Goal: Information Seeking & Learning: Learn about a topic

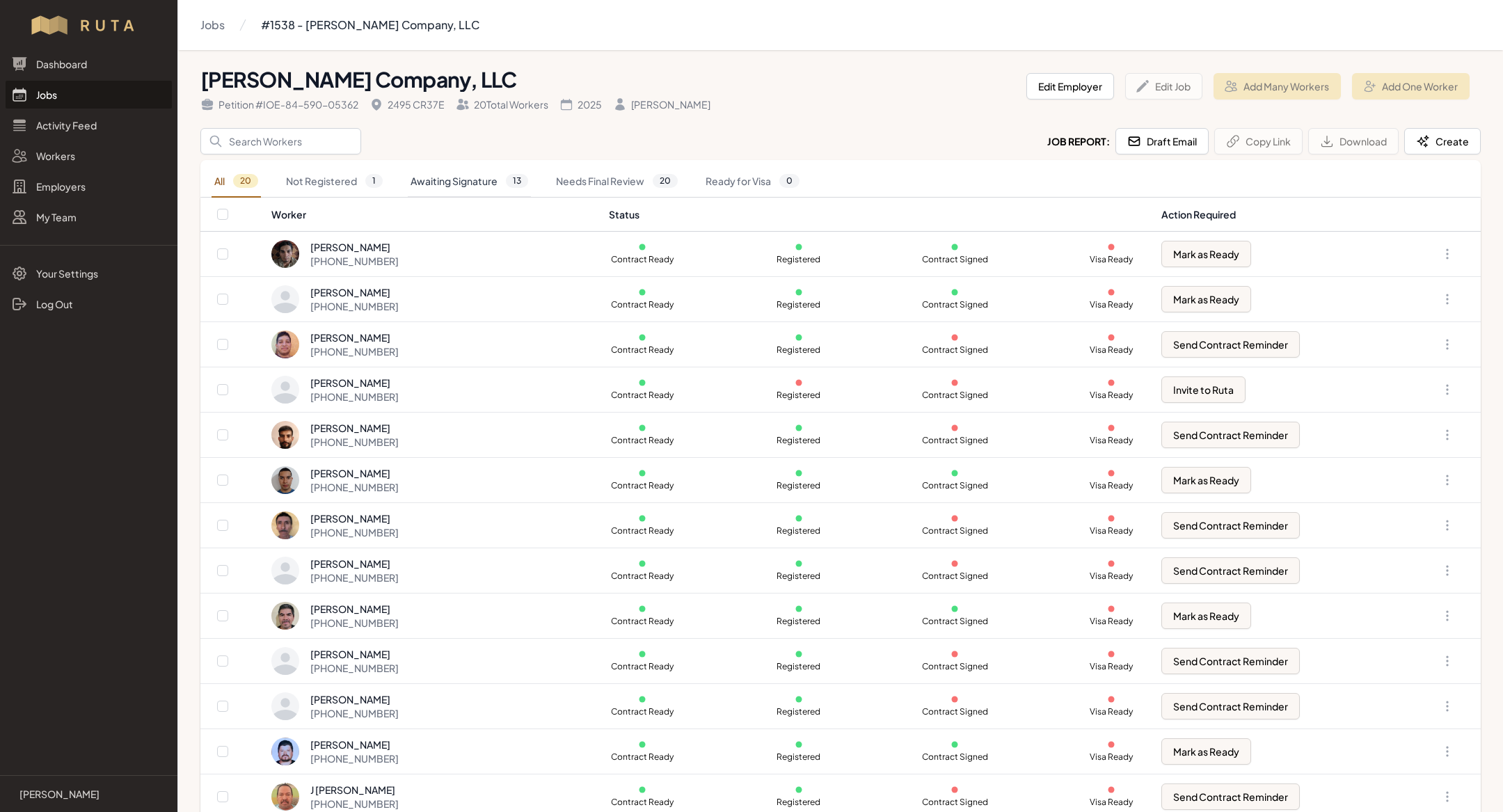
click at [457, 185] on link "Awaiting Signature 13" at bounding box center [469, 182] width 123 height 32
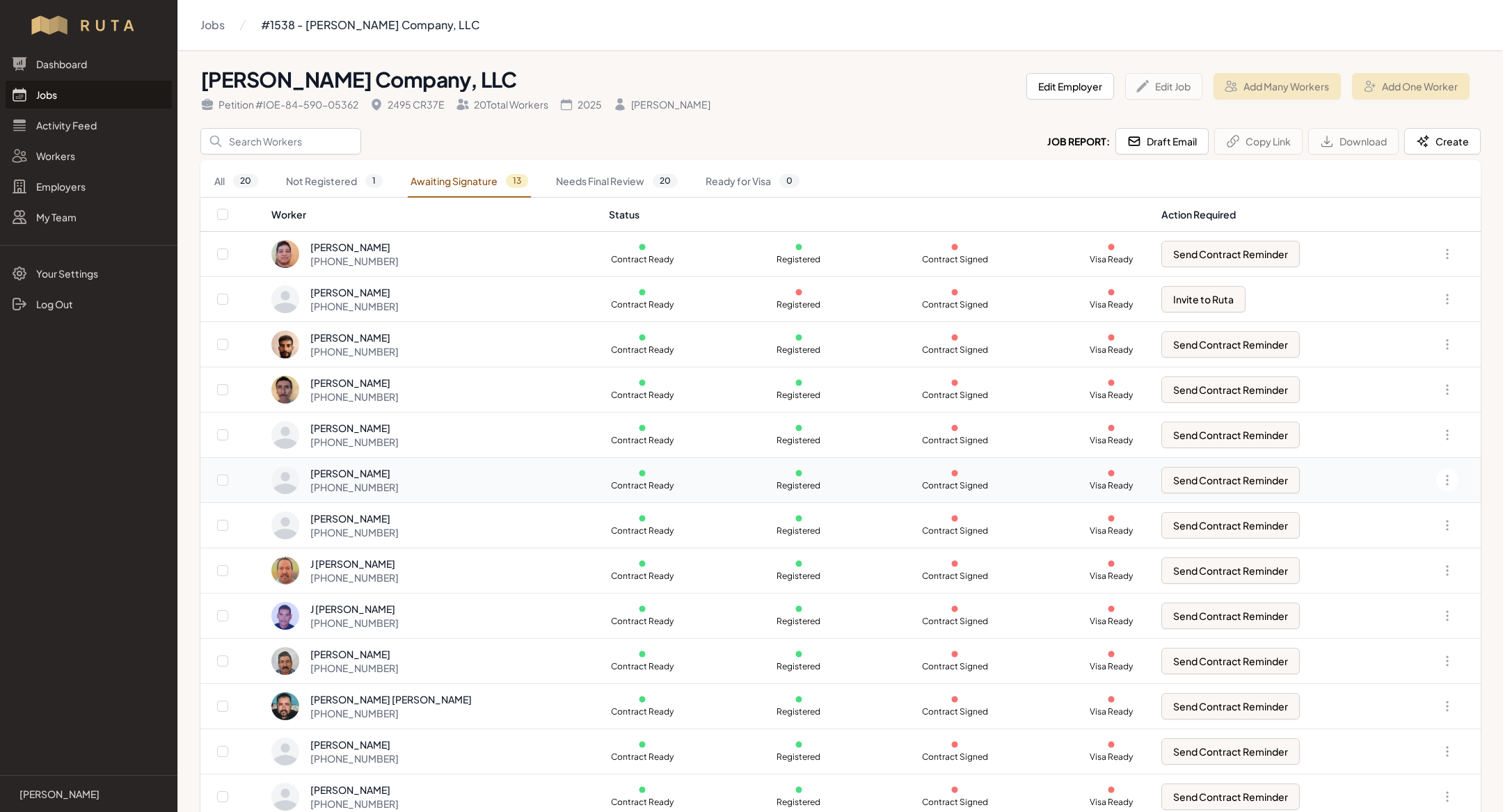
scroll to position [15, 0]
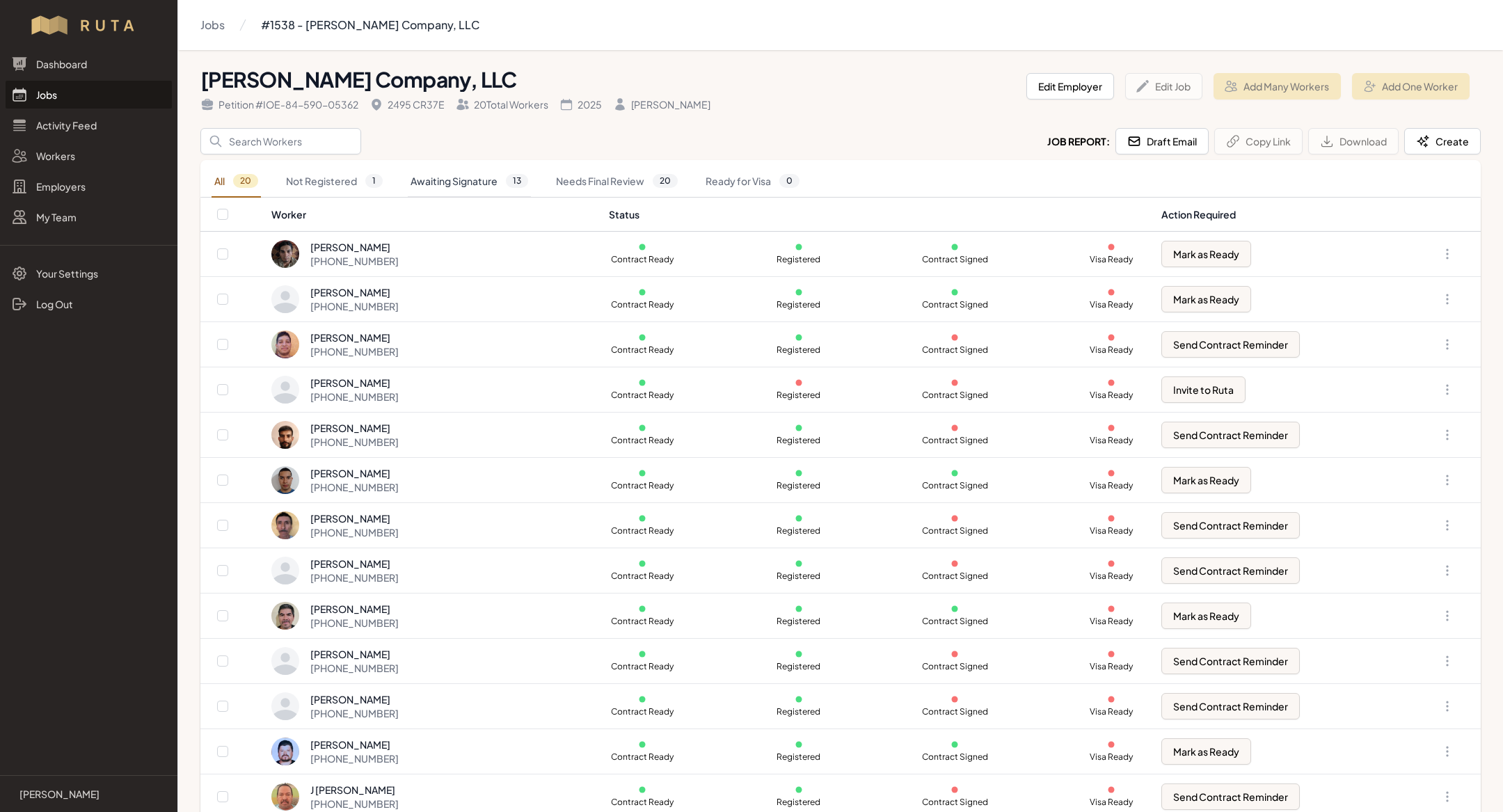
click at [514, 181] on span "13" at bounding box center [517, 181] width 23 height 14
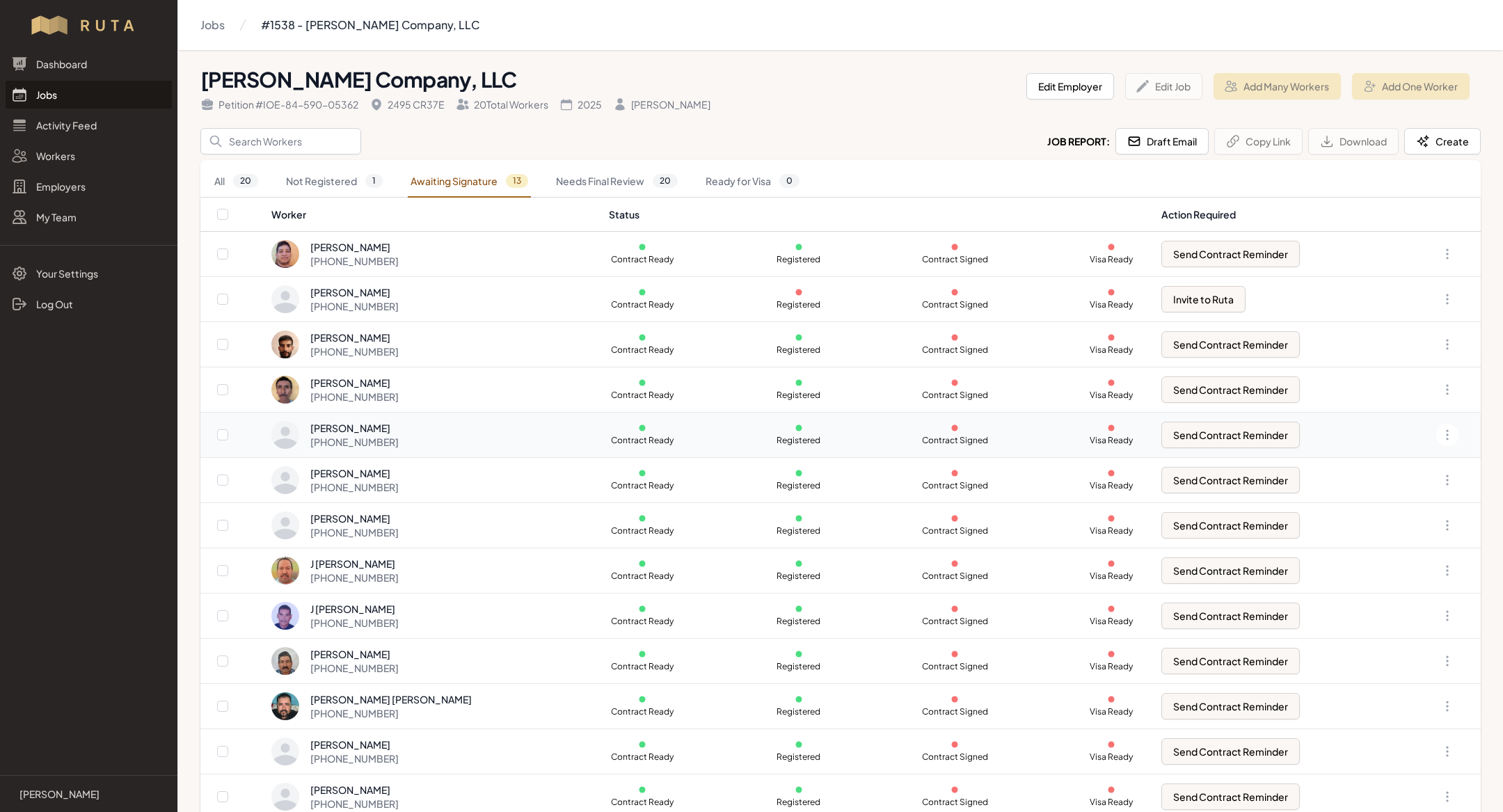
scroll to position [15, 0]
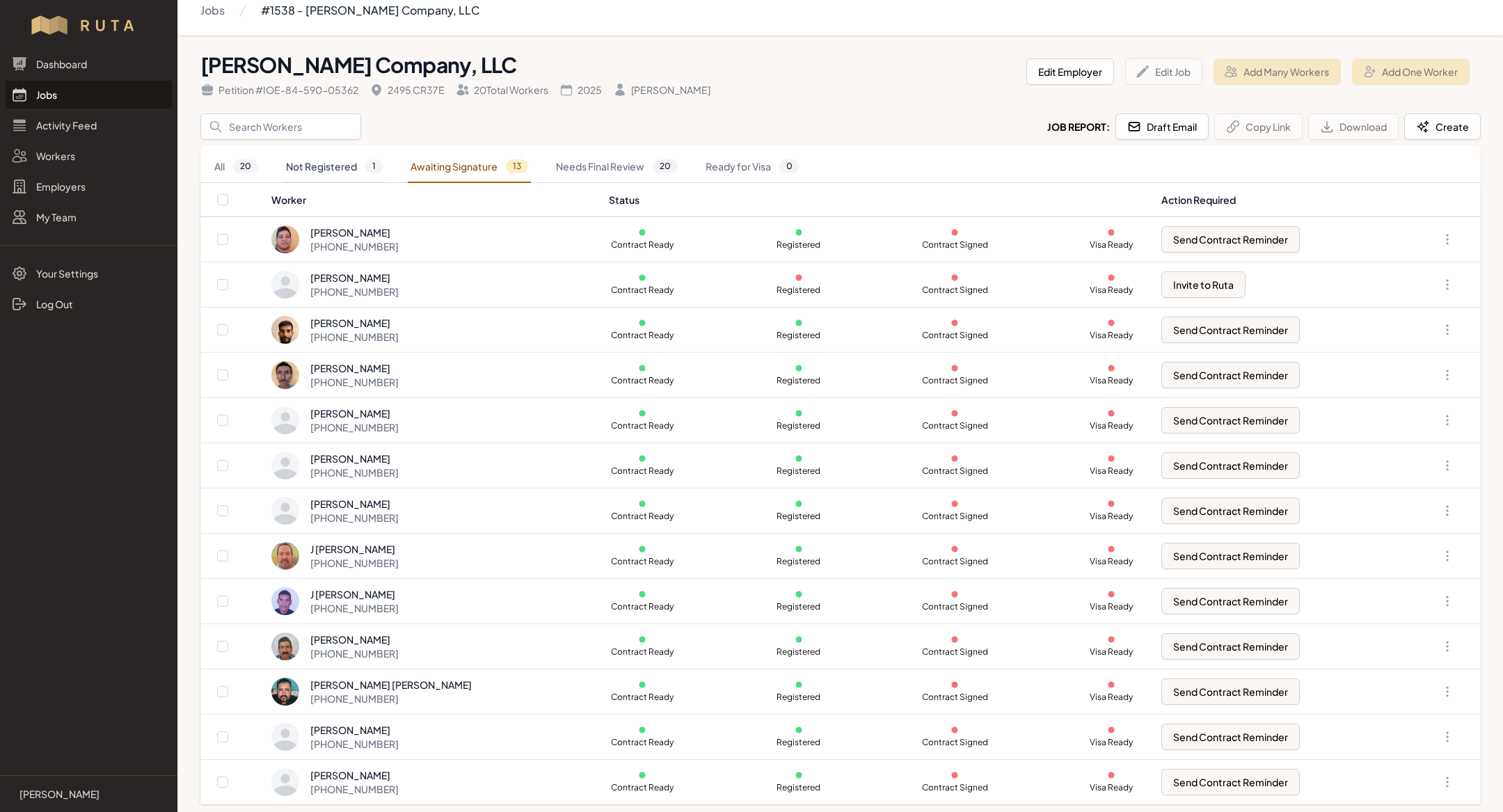
click at [357, 160] on link "Not Registered 1" at bounding box center [334, 167] width 103 height 32
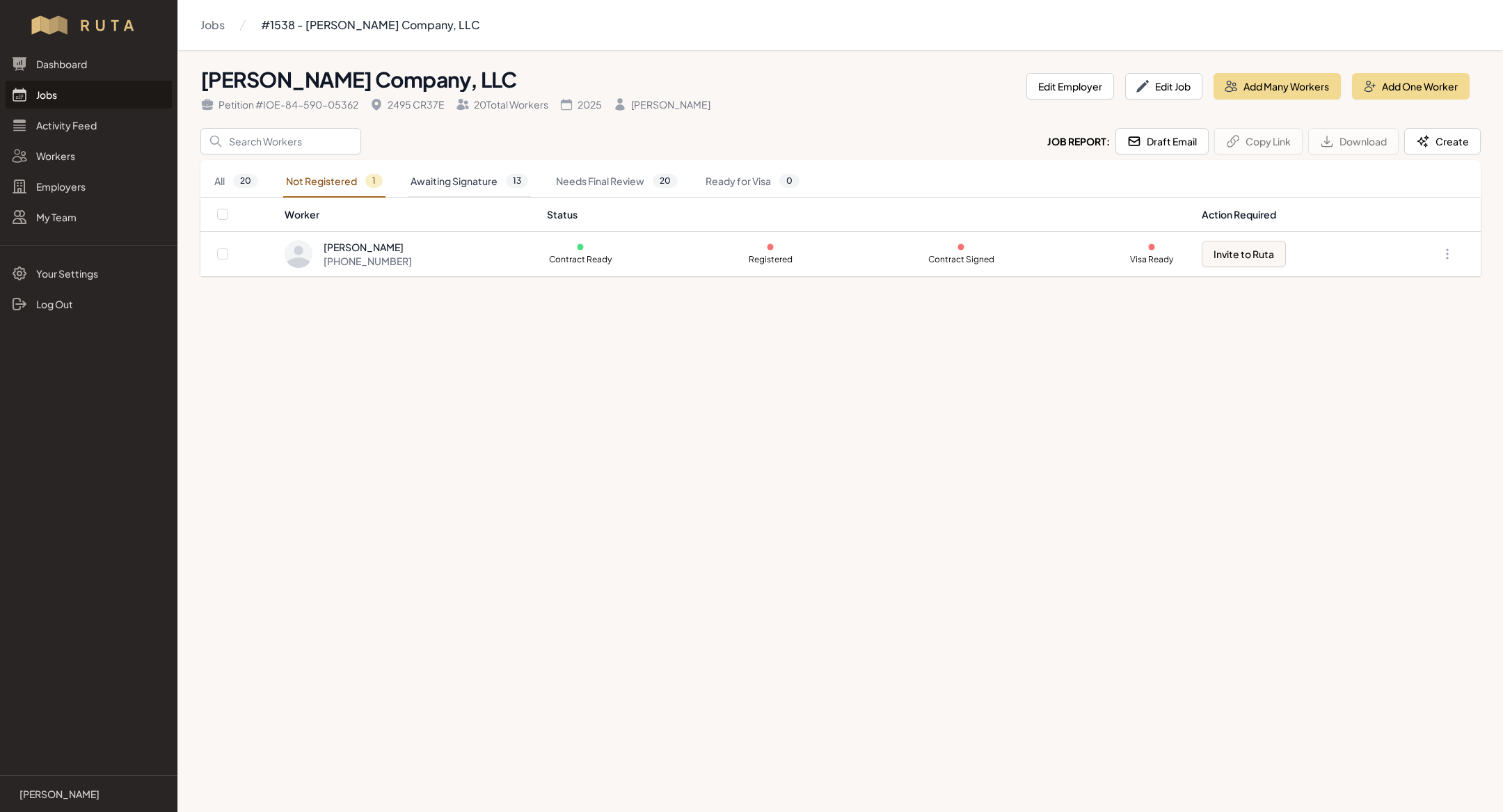
click at [435, 178] on link "Awaiting Signature 13" at bounding box center [469, 182] width 123 height 32
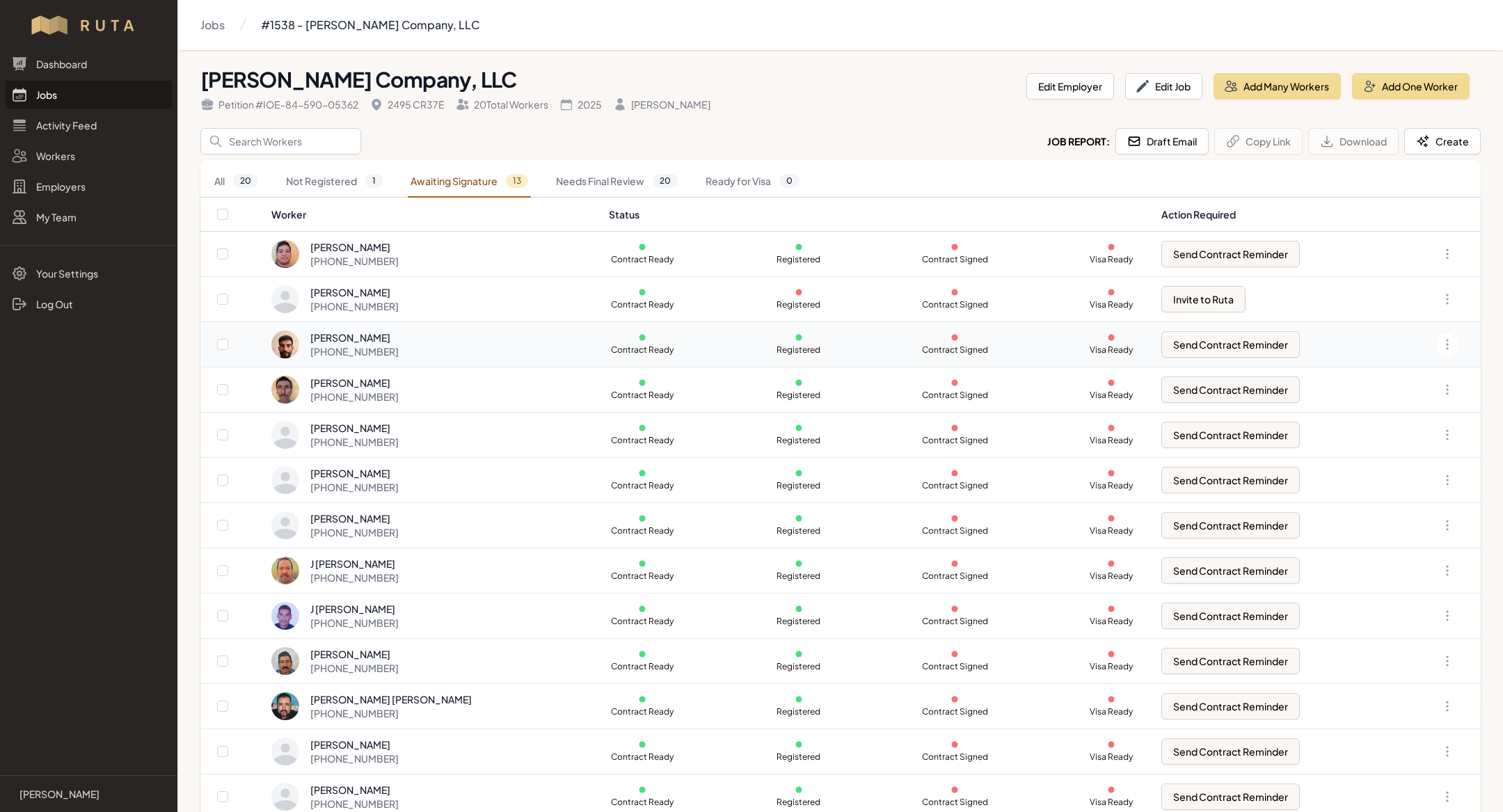
scroll to position [15, 0]
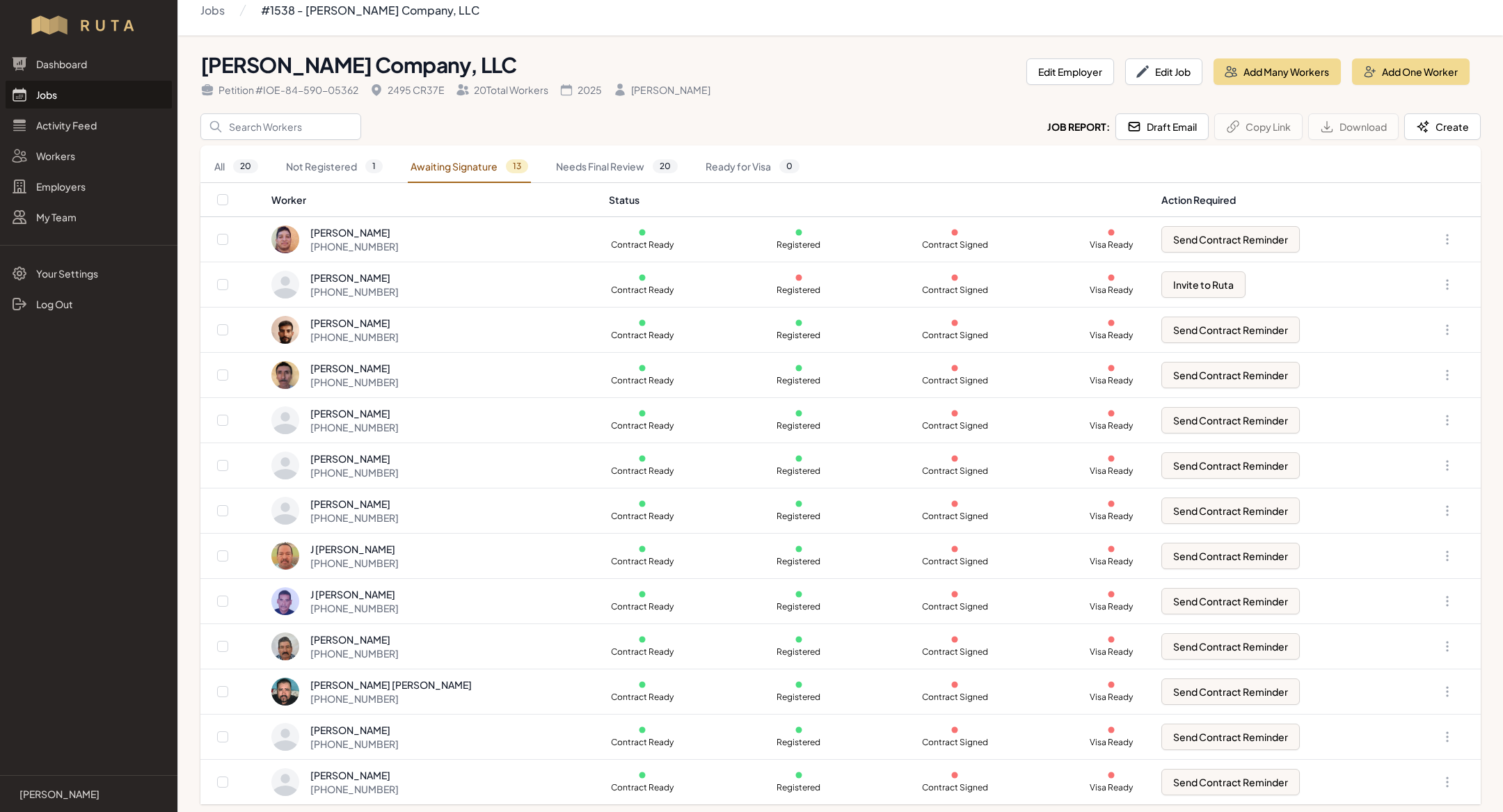
click at [47, 93] on link "Jobs" at bounding box center [88, 95] width 167 height 28
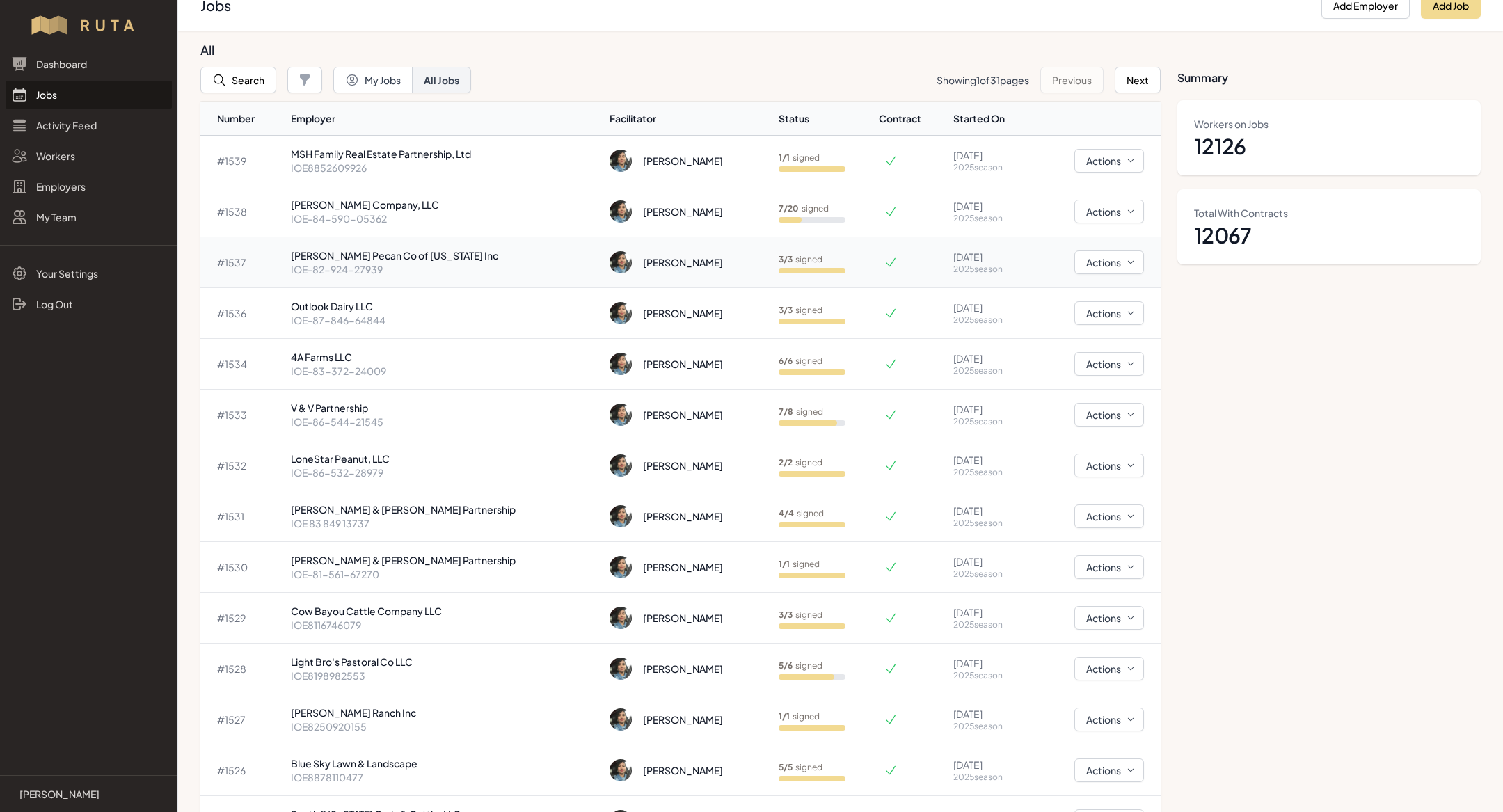
scroll to position [25, 0]
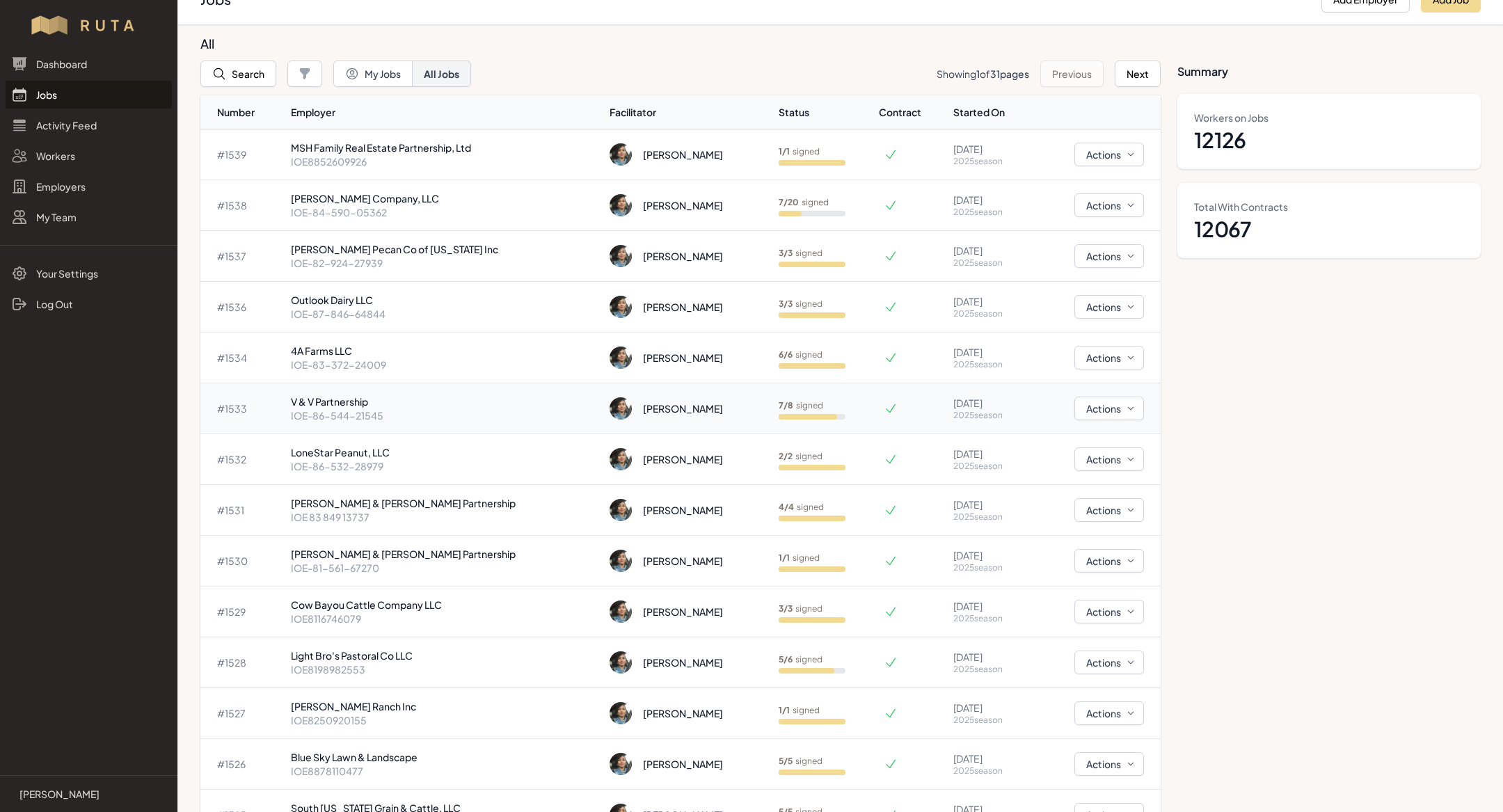
click at [345, 399] on p "V & V Partnership" at bounding box center [444, 401] width 308 height 14
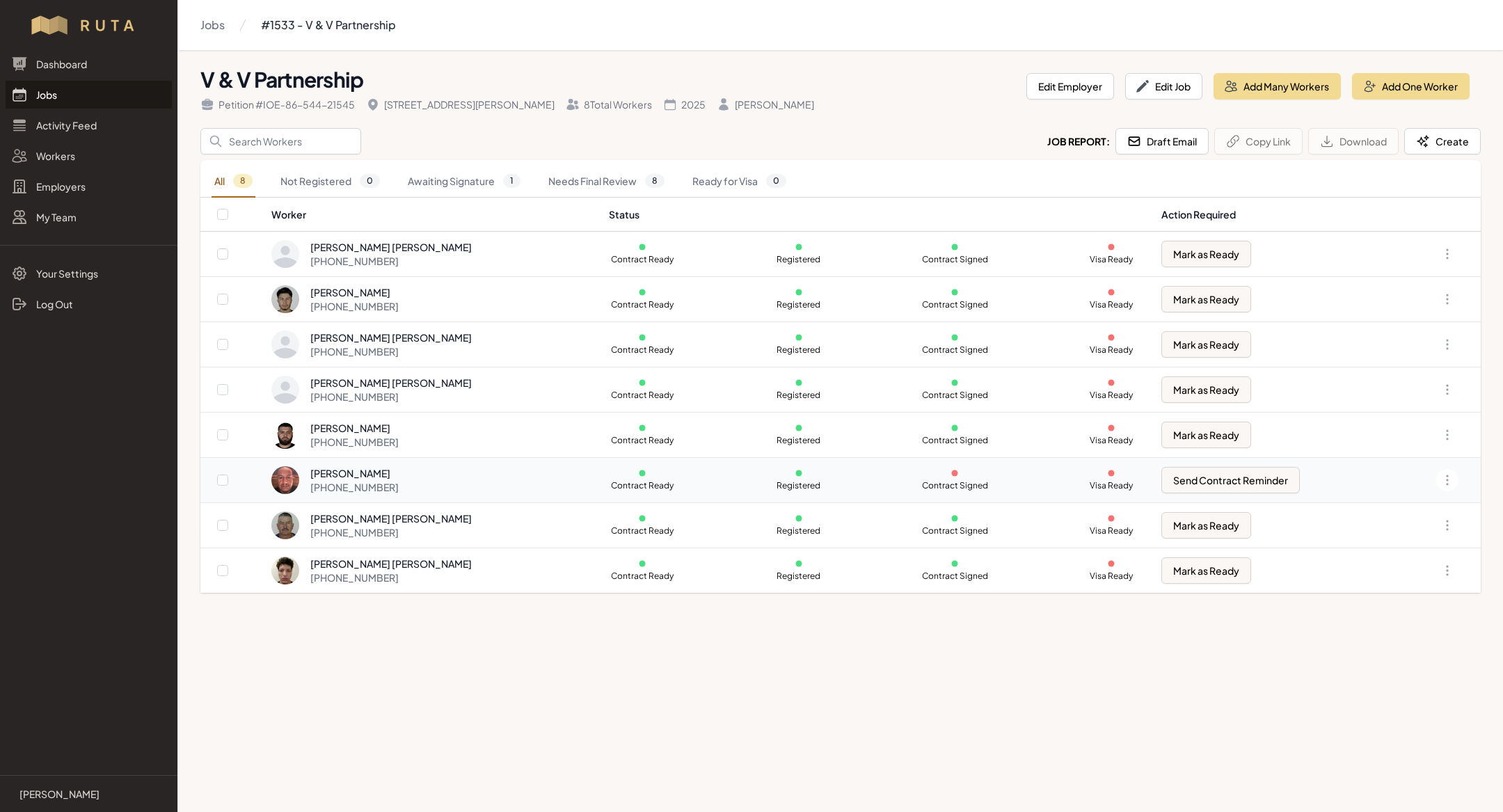
click at [490, 490] on div "[PERSON_NAME] [PHONE_NUMBER]" at bounding box center [431, 480] width 321 height 28
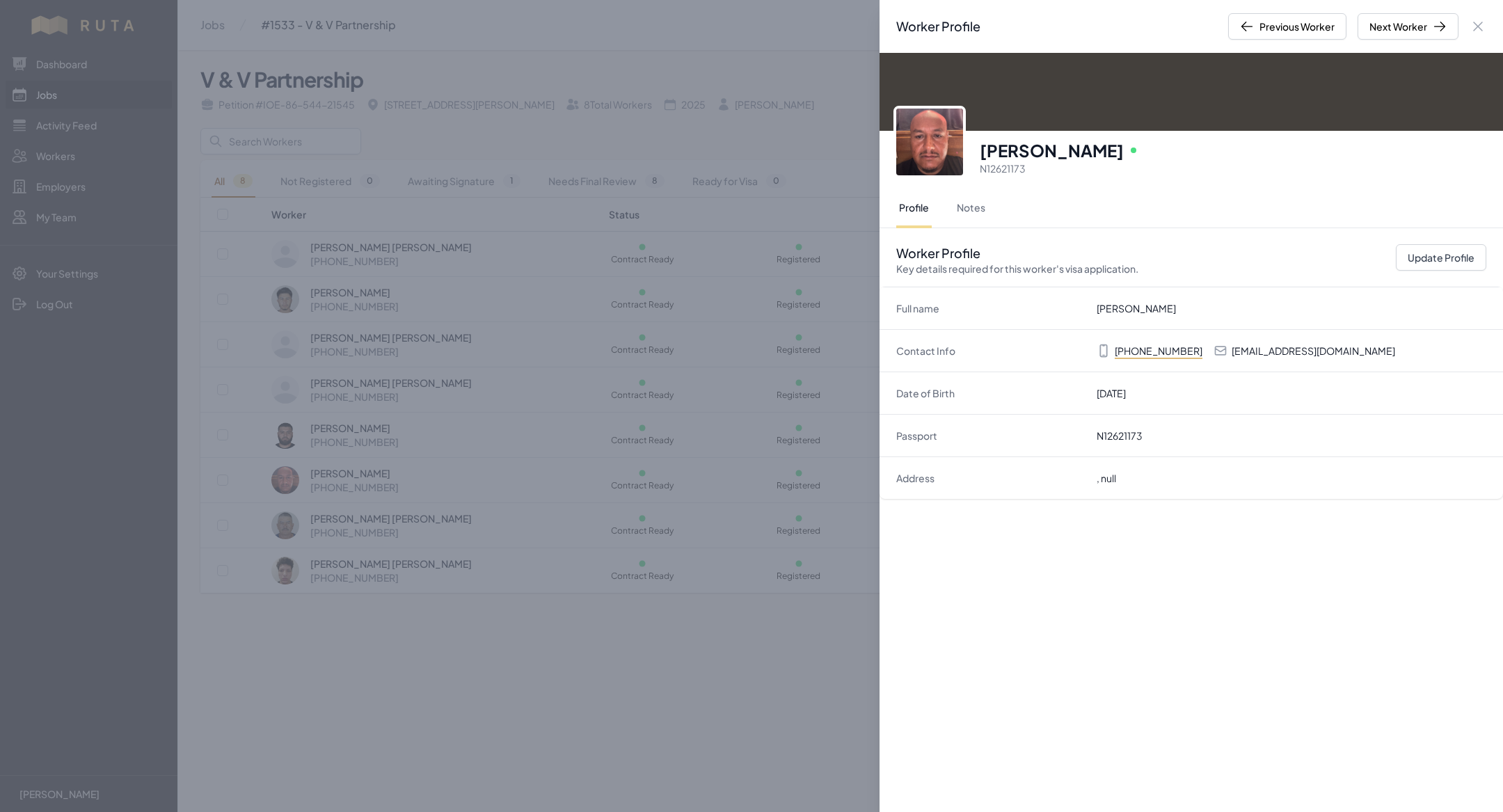
click at [1234, 348] on p "[EMAIL_ADDRESS][DOMAIN_NAME]" at bounding box center [1313, 350] width 164 height 14
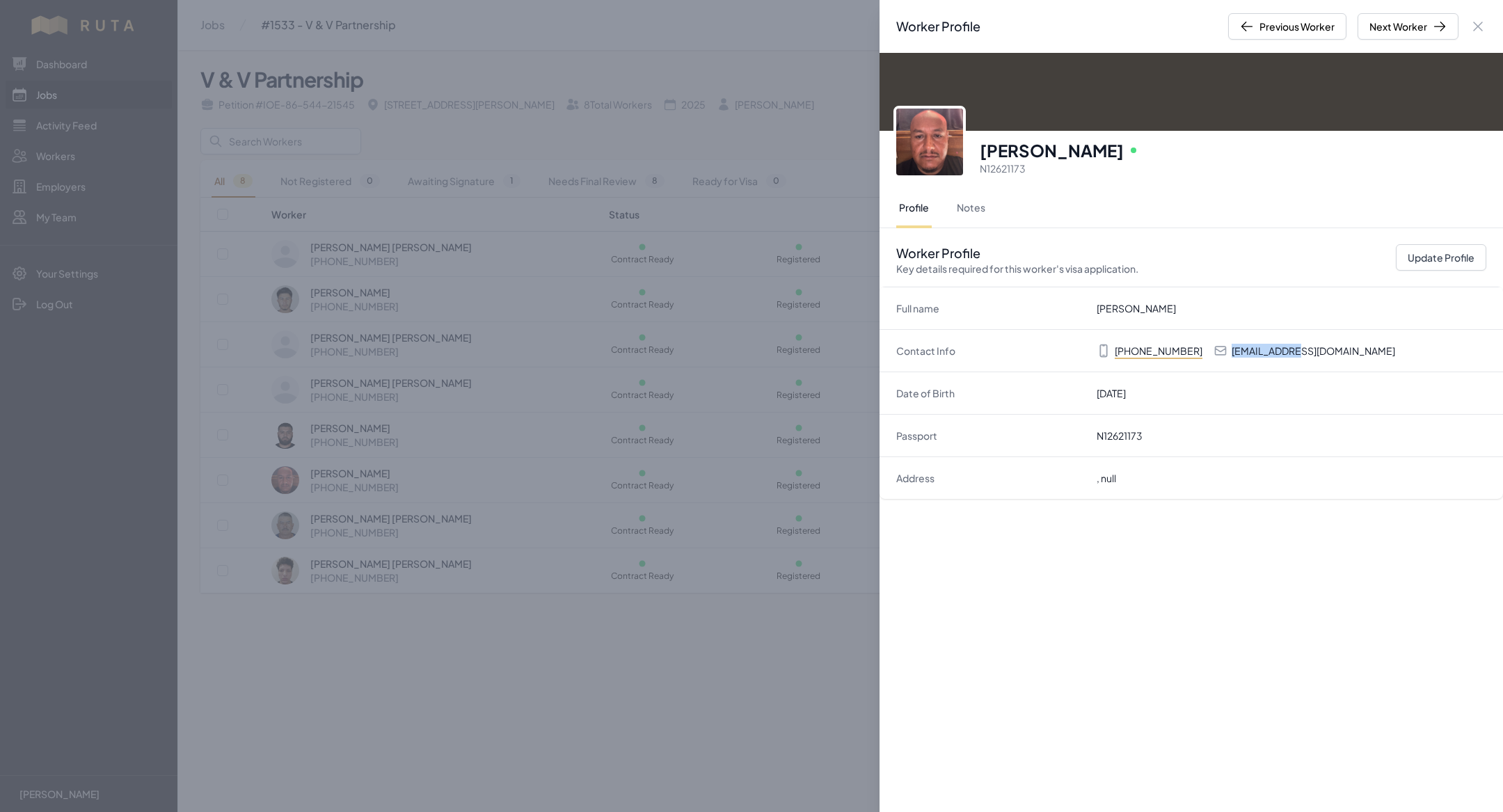
click at [1234, 348] on p "[EMAIL_ADDRESS][DOMAIN_NAME]" at bounding box center [1313, 350] width 164 height 14
